Goal: Task Accomplishment & Management: Manage account settings

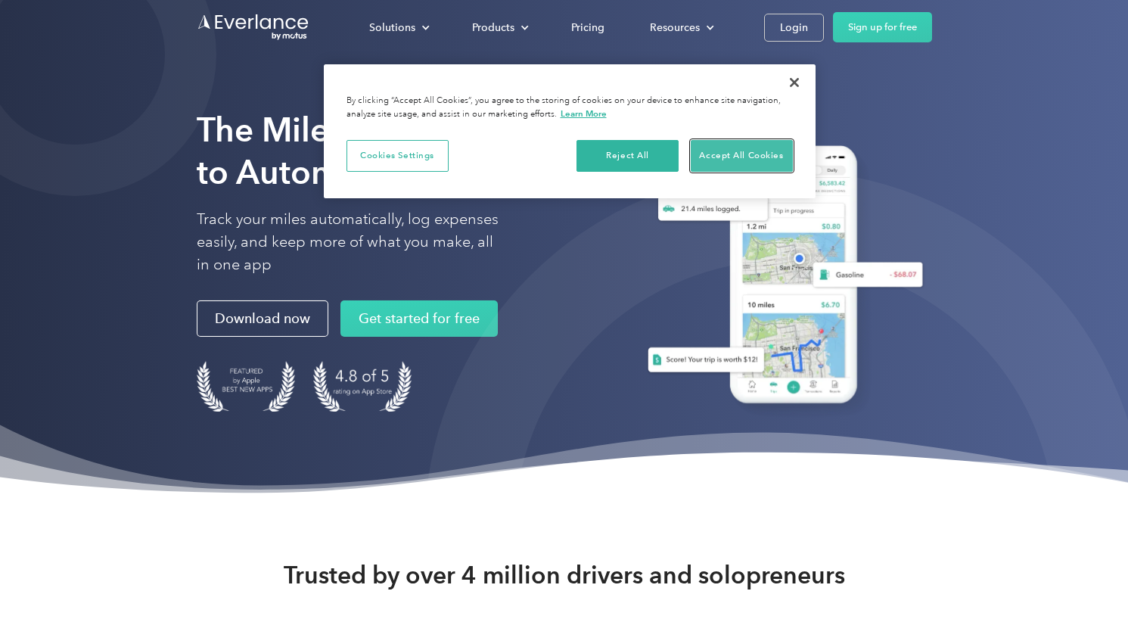
click at [752, 153] on button "Accept All Cookies" at bounding box center [742, 156] width 102 height 32
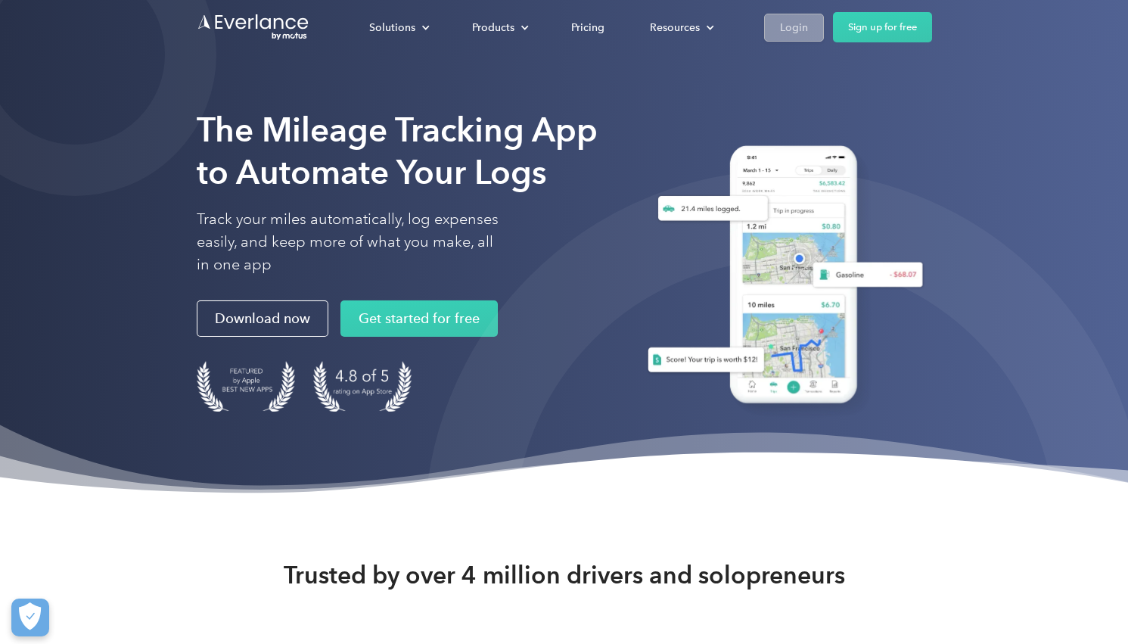
click at [780, 30] on div "Login" at bounding box center [794, 27] width 28 height 19
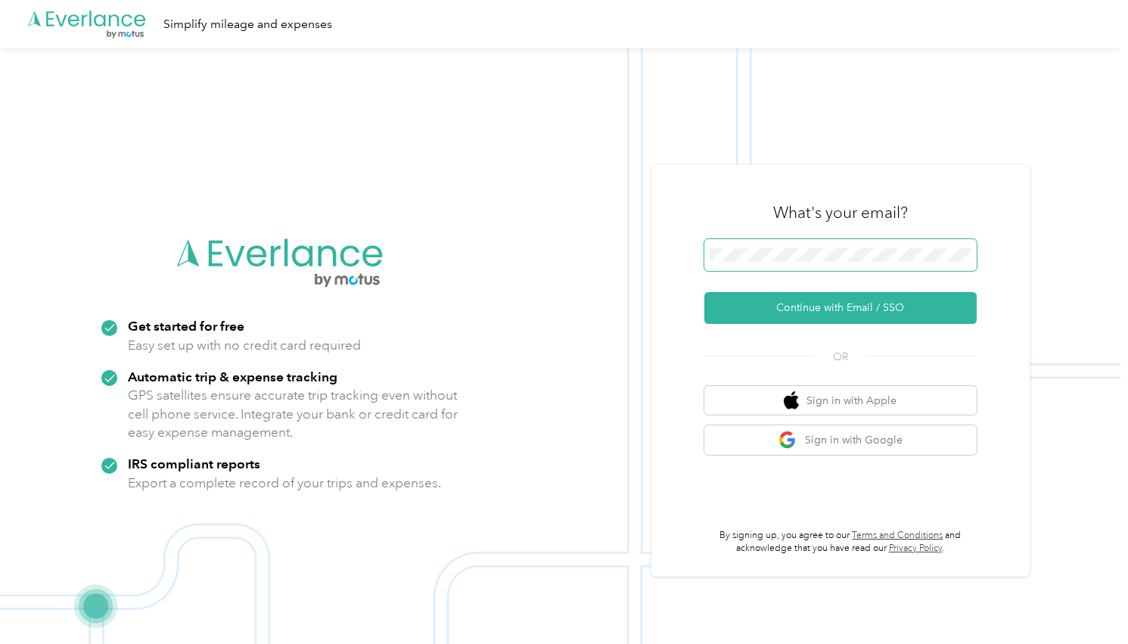
click at [810, 267] on span at bounding box center [840, 255] width 272 height 32
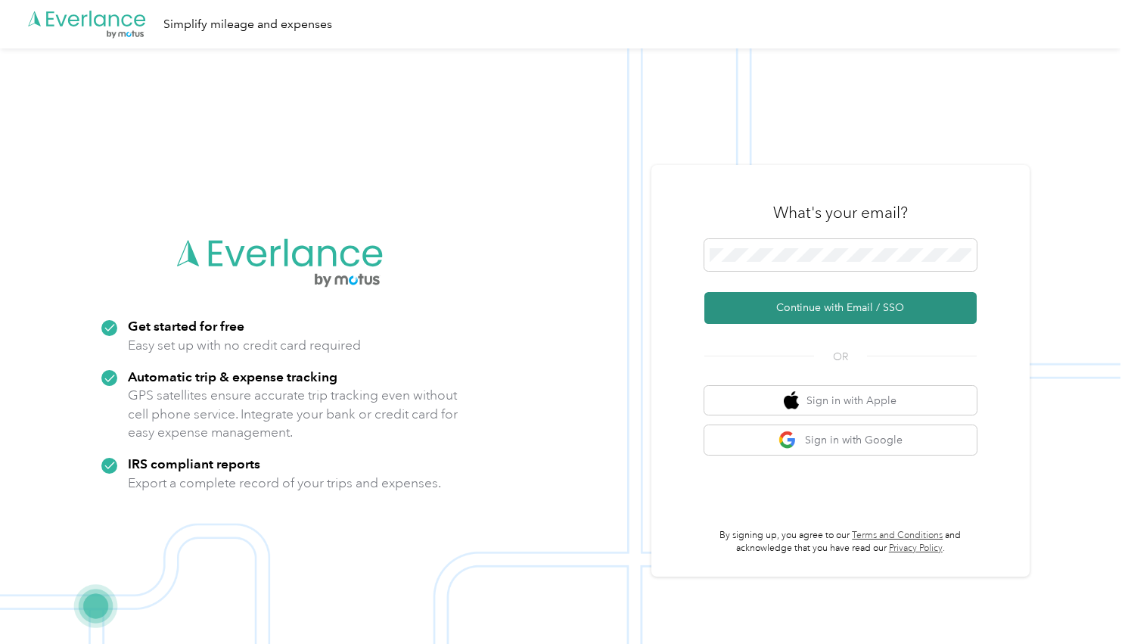
click at [821, 304] on button "Continue with Email / SSO" at bounding box center [840, 308] width 272 height 32
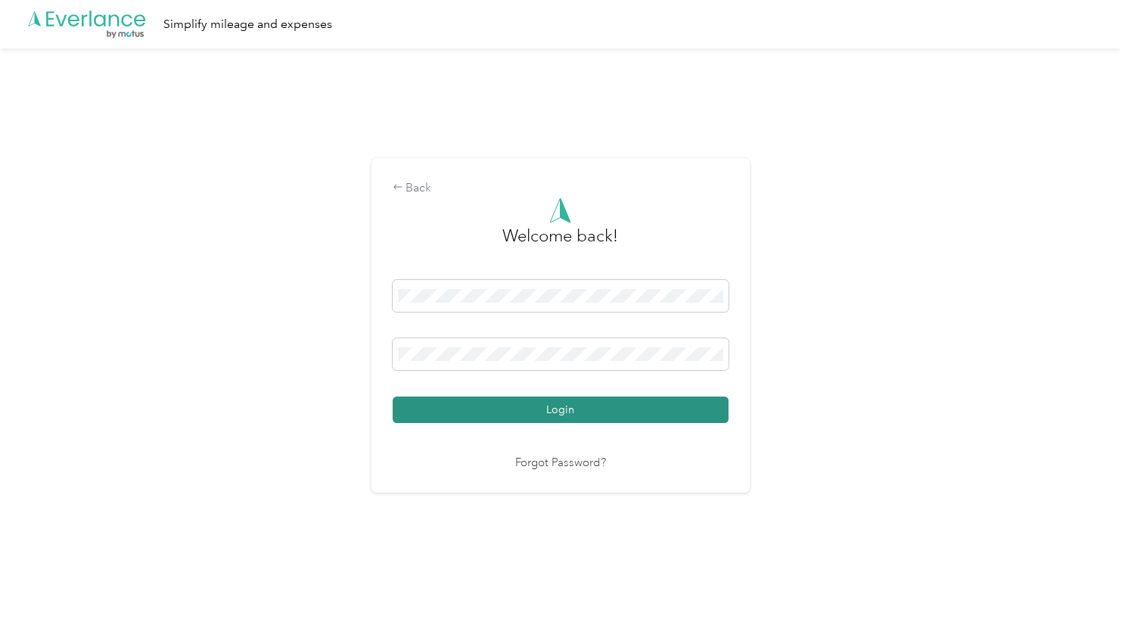
click at [555, 409] on button "Login" at bounding box center [561, 410] width 336 height 26
